Goal: Information Seeking & Learning: Learn about a topic

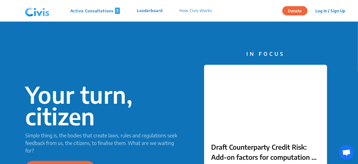
click at [104, 9] on p "Active Consultations 7" at bounding box center [95, 11] width 50 height 6
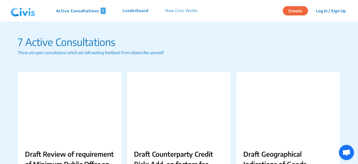
click at [140, 14] on p "Leaderboard" at bounding box center [136, 11] width 26 height 6
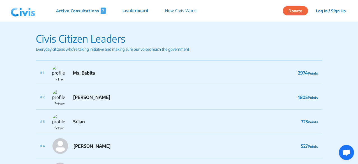
click at [187, 11] on p "How Civis Works" at bounding box center [181, 11] width 33 height 6
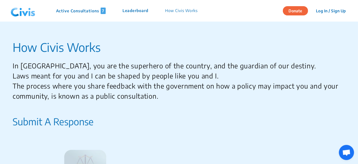
click at [179, 9] on p "How Civis Works" at bounding box center [181, 11] width 33 height 6
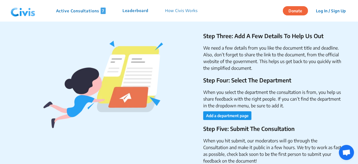
scroll to position [1011, 0]
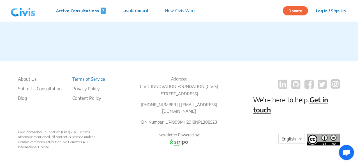
click at [95, 76] on li "Terms of Service" at bounding box center [88, 79] width 33 height 7
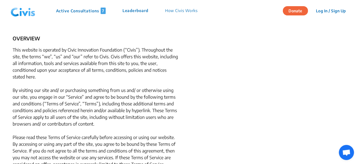
scroll to position [57, 0]
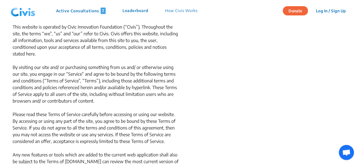
click at [133, 86] on p "This website is operated by Civic Innovation Foundation (“Civis”). Throughout t…" at bounding box center [96, 111] width 167 height 175
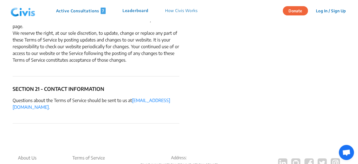
scroll to position [2626, 0]
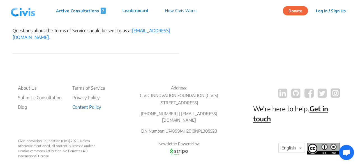
click at [92, 104] on li "Content Policy" at bounding box center [88, 107] width 33 height 7
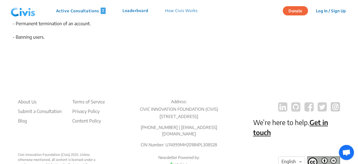
scroll to position [534, 0]
click at [93, 108] on li "Privacy Policy" at bounding box center [88, 111] width 33 height 7
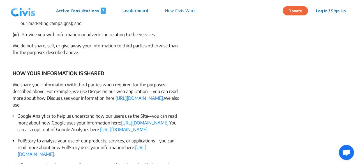
scroll to position [607, 0]
click at [248, 76] on app-privacy-policy "Civic Innovation Foundation (“Civis”) Privacy Policy (Effective [DATE]. Last Re…" at bounding box center [179, 59] width 358 height 1291
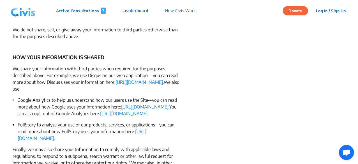
scroll to position [626, 0]
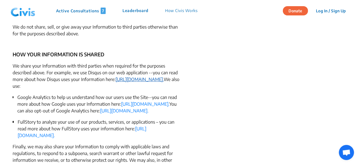
click at [115, 82] on link "[URL][DOMAIN_NAME]." at bounding box center [139, 80] width 48 height 6
